Goal: Task Accomplishment & Management: Manage account settings

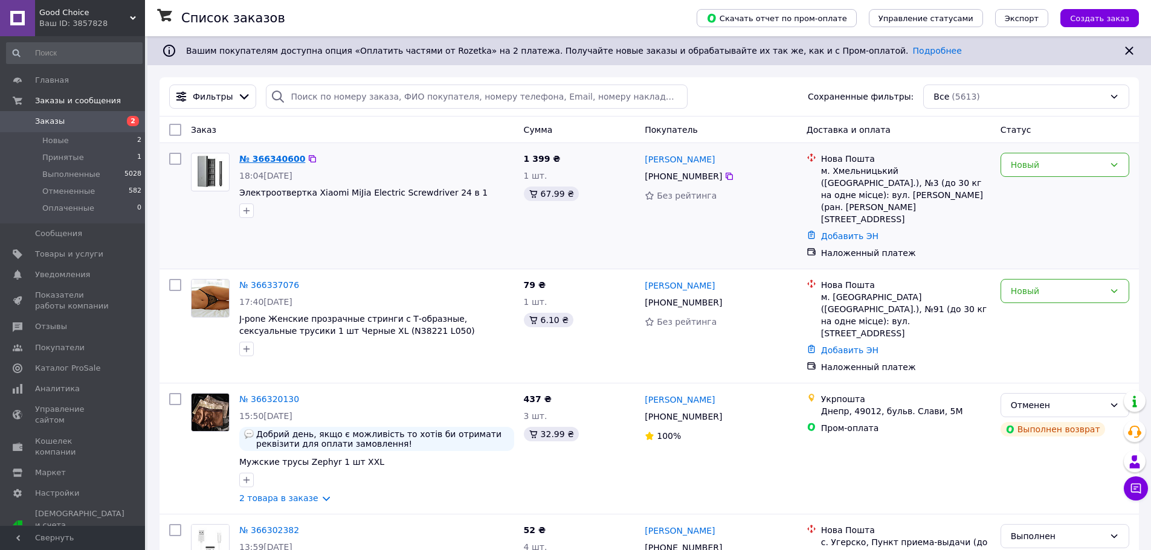
click at [271, 160] on link "№ 366340600" at bounding box center [272, 159] width 66 height 10
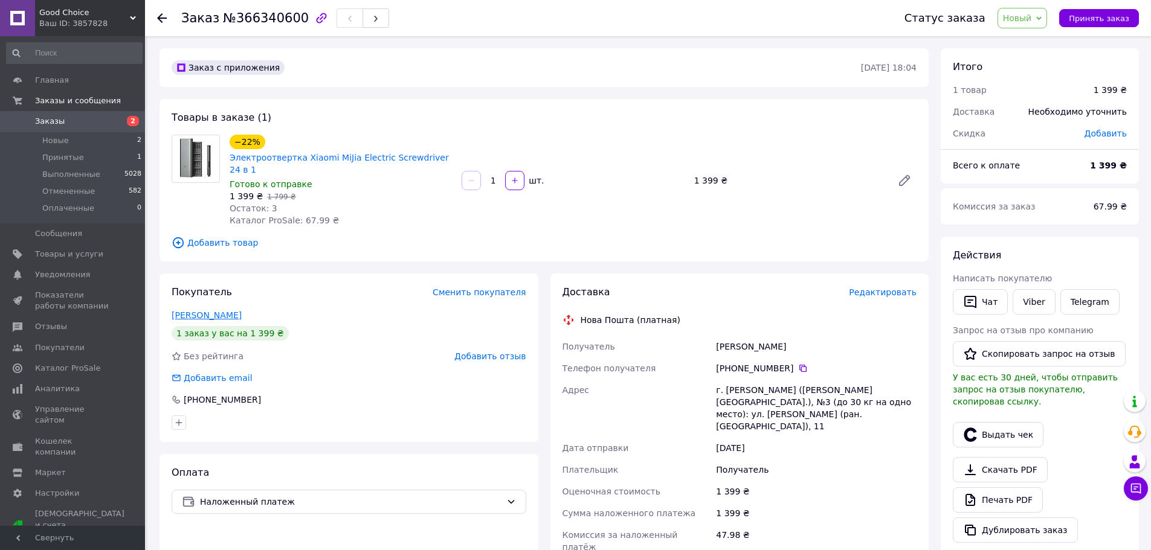
click at [208, 311] on link "[PERSON_NAME]" at bounding box center [207, 316] width 70 height 10
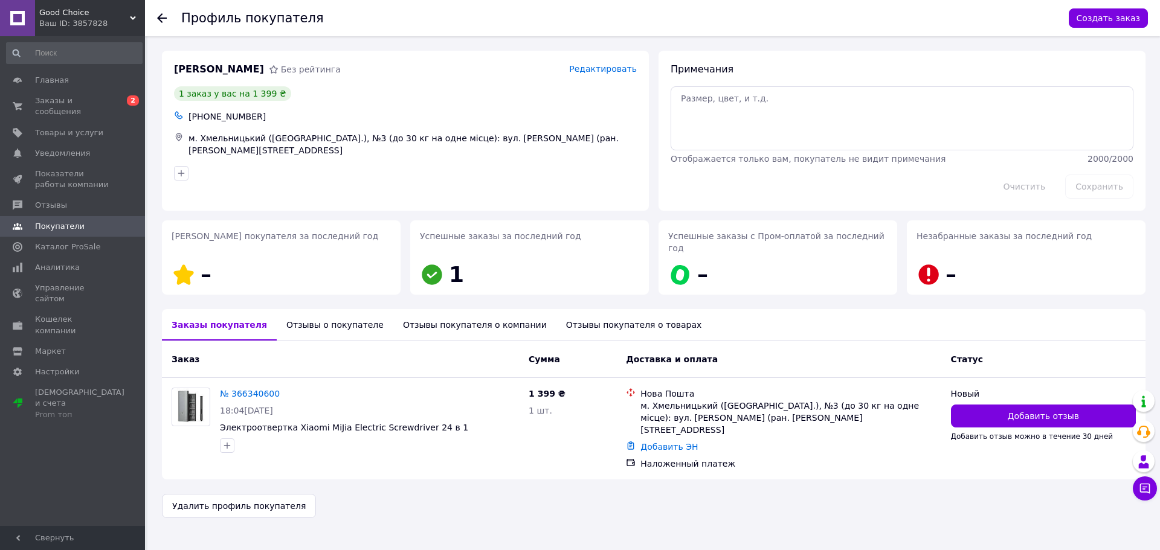
click at [160, 17] on use at bounding box center [162, 18] width 10 height 10
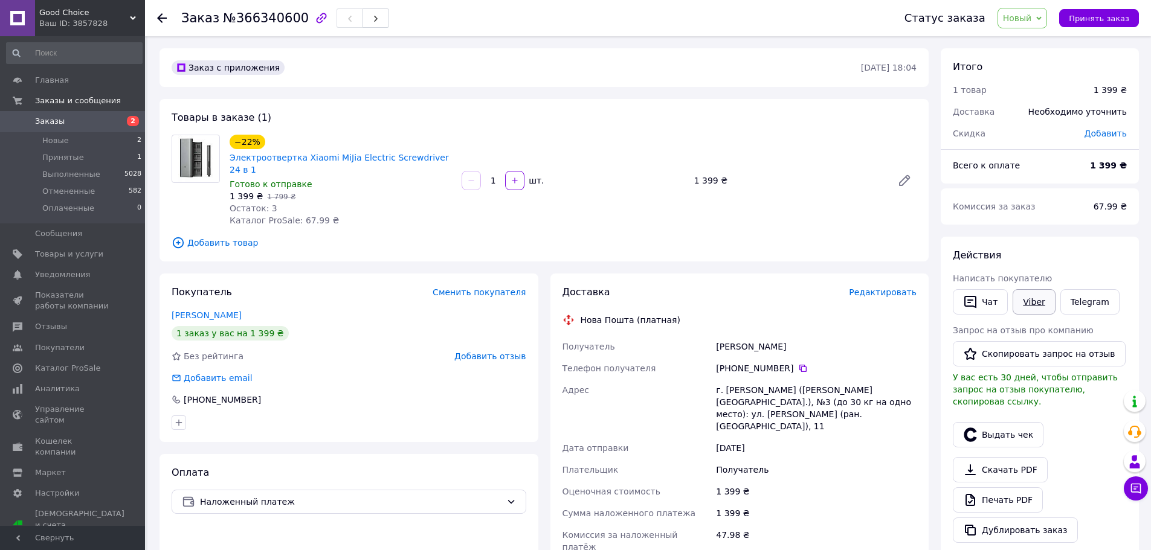
click at [1037, 298] on link "Viber" at bounding box center [1034, 301] width 42 height 25
click at [1084, 15] on span "Принять заказ" at bounding box center [1099, 18] width 60 height 9
